Goal: Contribute content

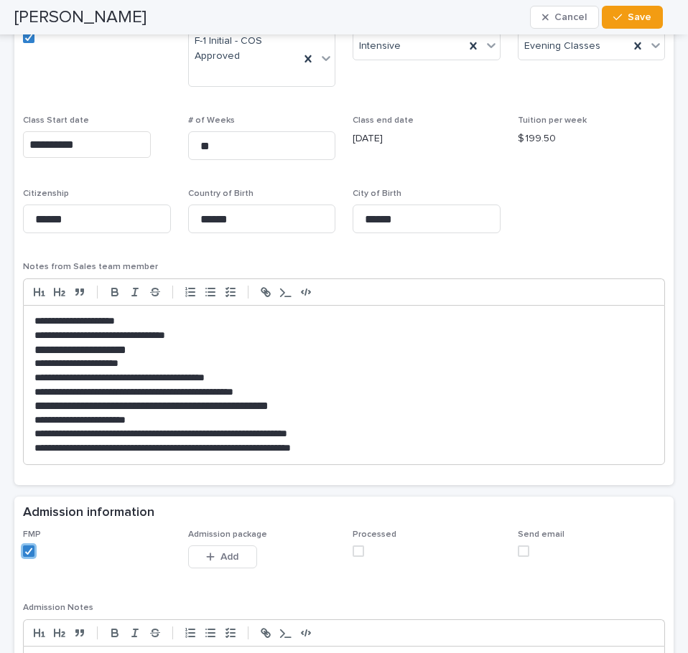
scroll to position [1247, 0]
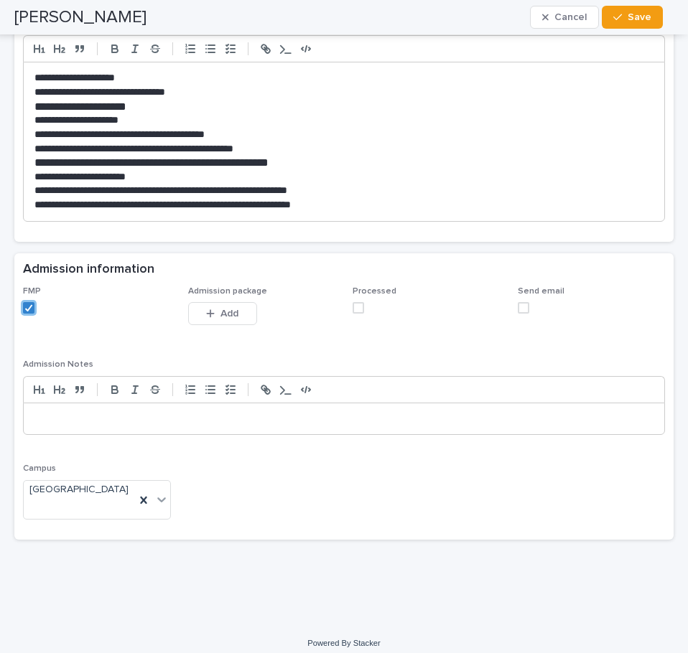
click at [355, 309] on span at bounding box center [358, 307] width 11 height 11
click at [220, 316] on span "Add" at bounding box center [229, 314] width 18 height 10
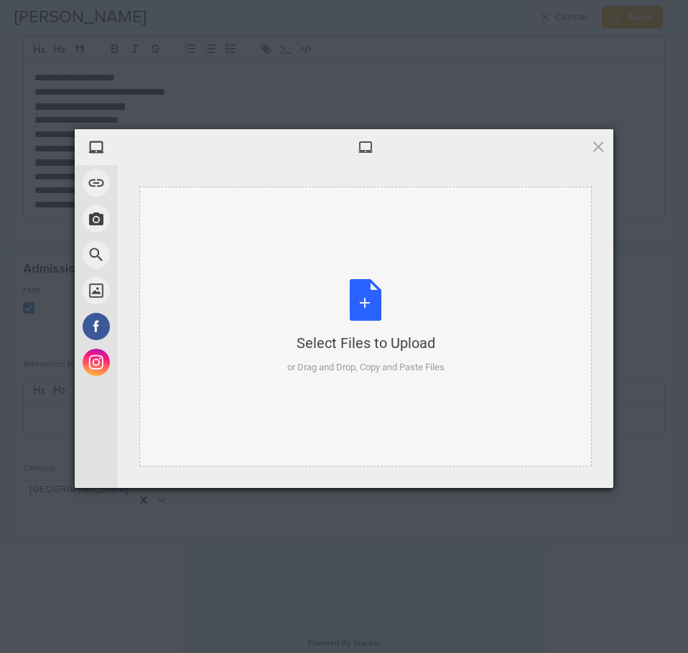
click at [369, 304] on div "Select Files to Upload or Drag and Drop, Copy and Paste Files" at bounding box center [365, 326] width 157 height 95
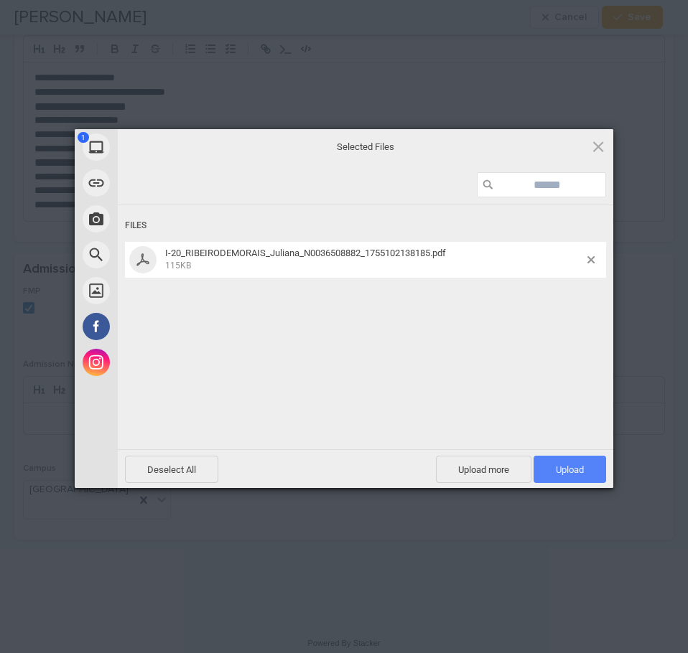
click at [567, 468] on span "Upload 1" at bounding box center [570, 470] width 28 height 11
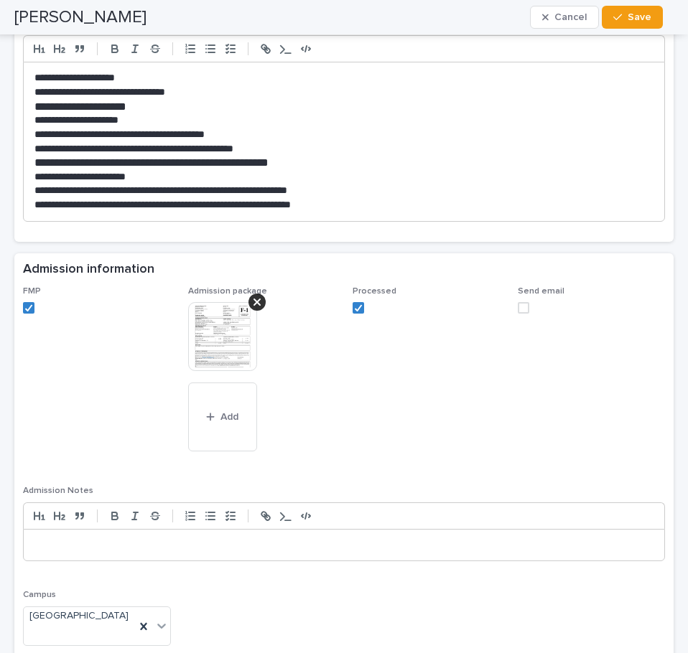
click at [216, 326] on img at bounding box center [222, 336] width 69 height 69
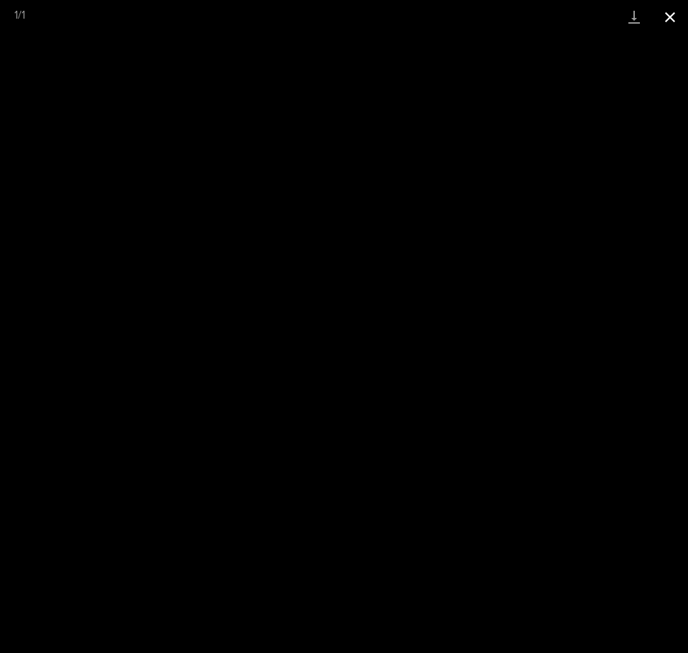
click at [663, 18] on button "Close gallery" at bounding box center [670, 17] width 36 height 34
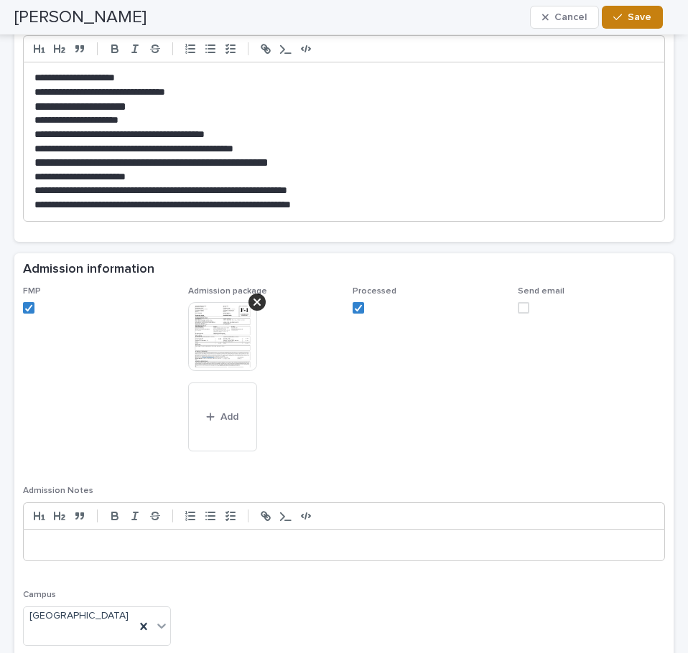
click at [635, 17] on span "Save" at bounding box center [640, 17] width 24 height 10
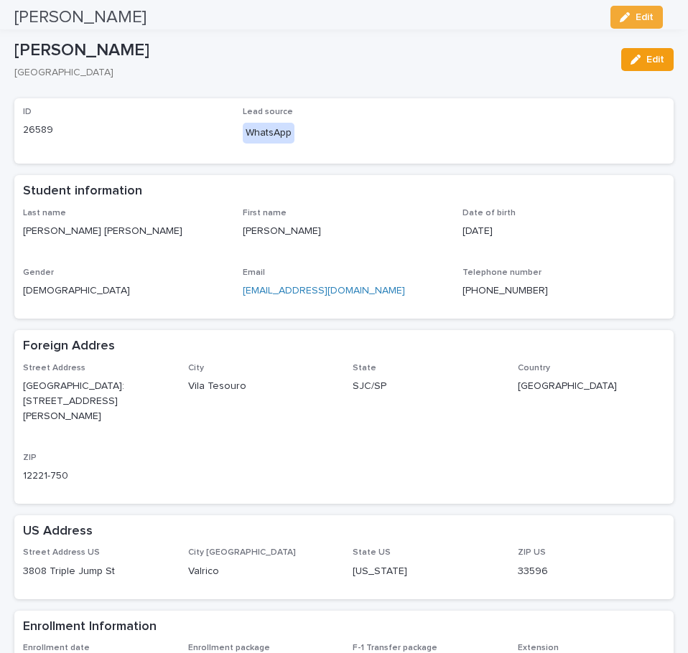
scroll to position [0, 0]
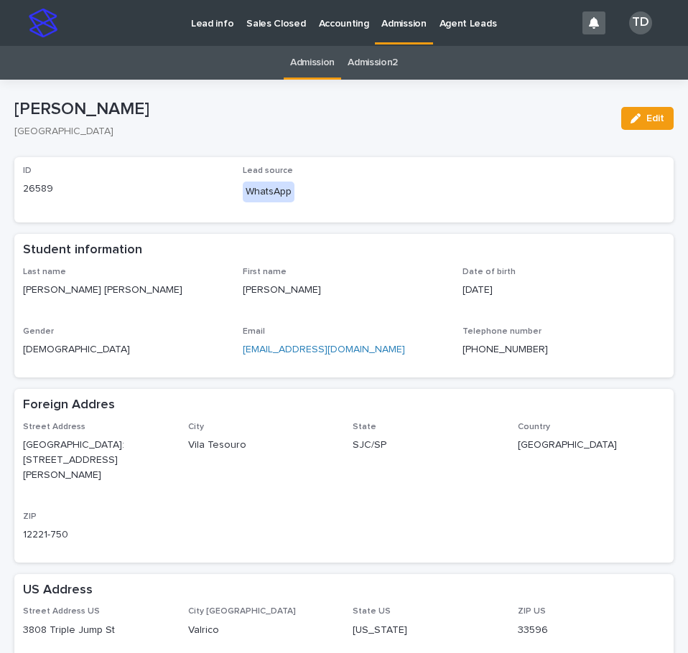
click at [308, 63] on link "Admission" at bounding box center [312, 63] width 45 height 34
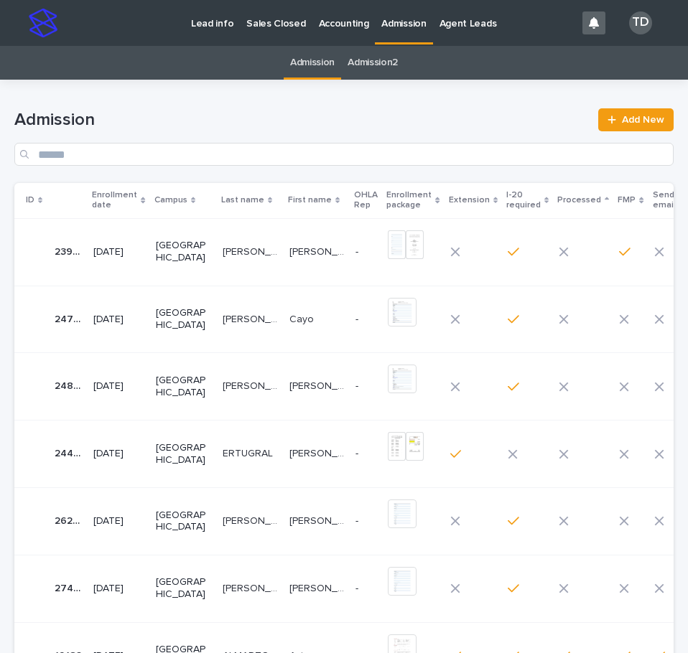
click at [144, 200] on icon at bounding box center [143, 200] width 4 height 7
click at [143, 199] on icon at bounding box center [143, 198] width 4 height 3
